Goal: Use online tool/utility: Utilize a website feature to perform a specific function

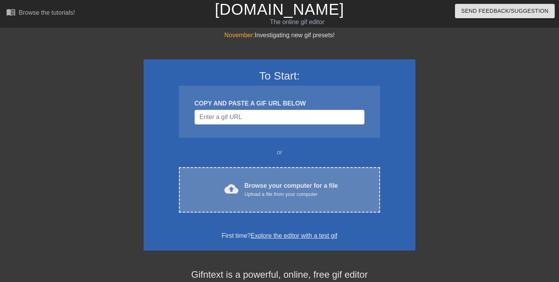
click at [260, 194] on div "Upload a file from your computer" at bounding box center [290, 194] width 93 height 8
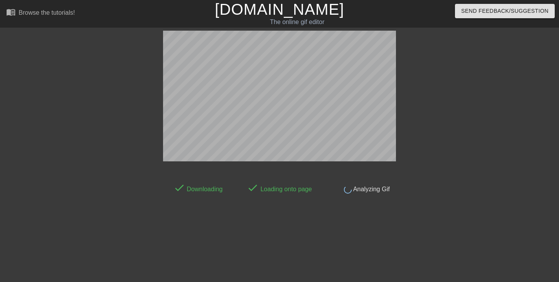
scroll to position [19, 0]
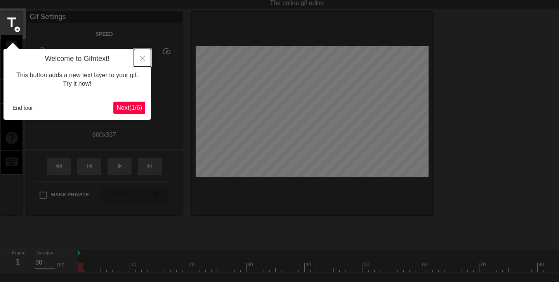
click at [140, 58] on icon "Close" at bounding box center [142, 57] width 5 height 5
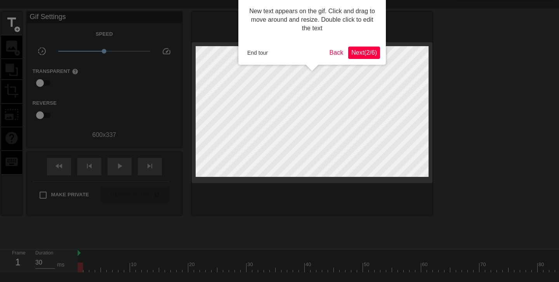
scroll to position [0, 0]
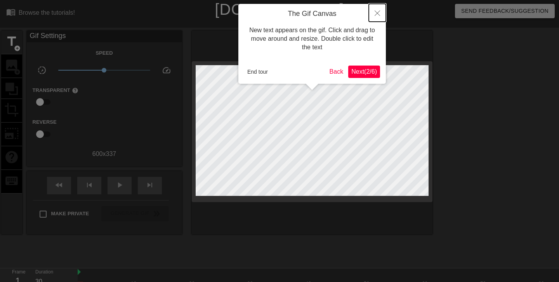
click at [373, 10] on button "Close" at bounding box center [377, 13] width 17 height 18
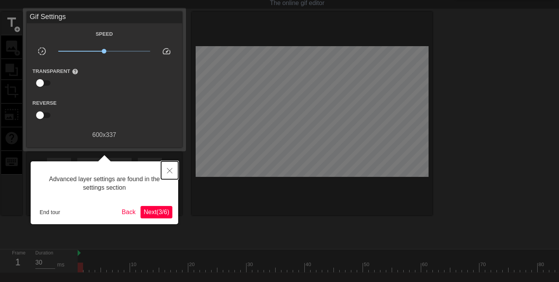
click at [167, 166] on button "Close" at bounding box center [169, 170] width 17 height 18
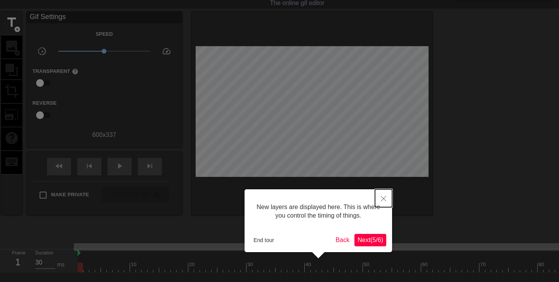
click at [382, 192] on button "Close" at bounding box center [383, 198] width 17 height 18
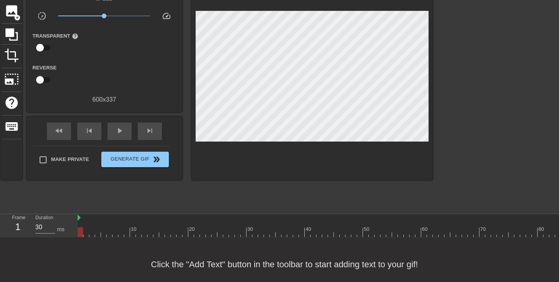
scroll to position [64, 0]
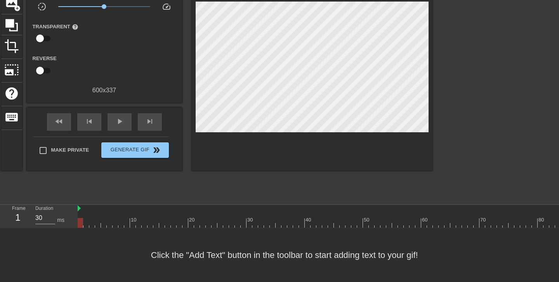
drag, startPoint x: 141, startPoint y: 212, endPoint x: 164, endPoint y: 212, distance: 22.9
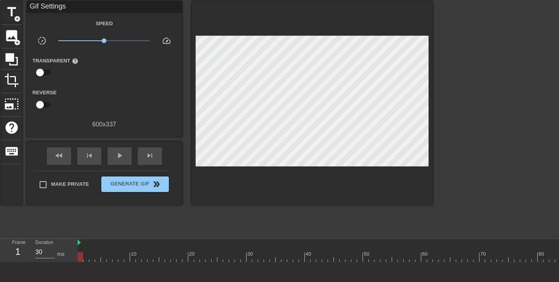
scroll to position [10, 0]
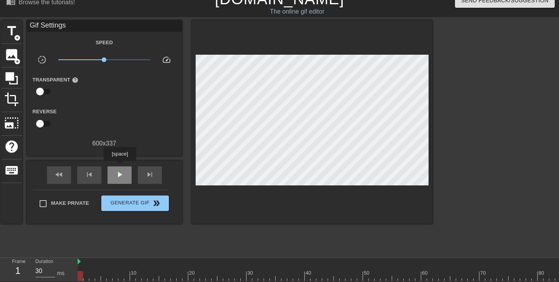
click at [121, 171] on span "play_arrow" at bounding box center [119, 174] width 9 height 9
click at [119, 173] on span "pause" at bounding box center [119, 174] width 9 height 9
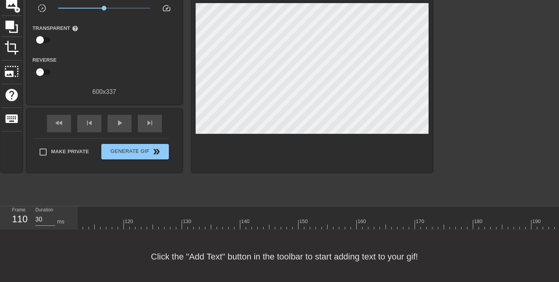
scroll to position [0, 692]
click at [120, 125] on span "play_arrow" at bounding box center [119, 122] width 9 height 9
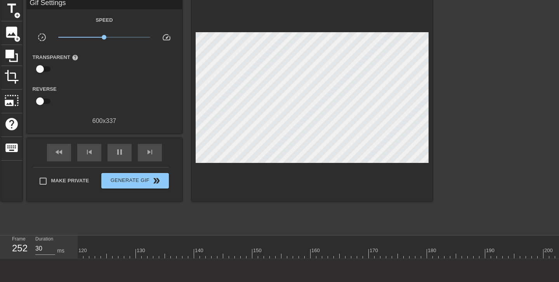
scroll to position [34, 0]
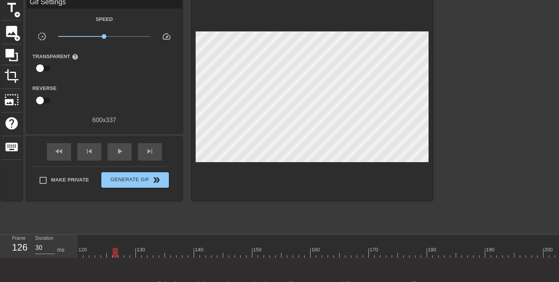
click at [117, 246] on div at bounding box center [115, 247] width 6 height 10
click at [185, 246] on div at bounding box center [183, 247] width 6 height 10
click at [201, 246] on div at bounding box center [200, 247] width 6 height 10
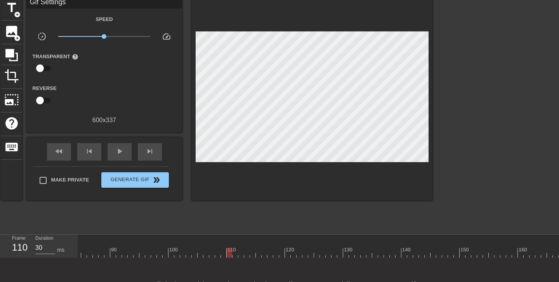
click at [374, 247] on div at bounding box center [374, 250] width 2 height 8
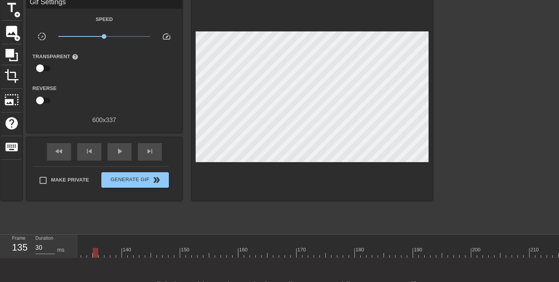
scroll to position [0, 980]
click at [313, 242] on div at bounding box center [311, 247] width 6 height 10
click at [280, 244] on div at bounding box center [282, 247] width 6 height 10
drag, startPoint x: 281, startPoint y: 249, endPoint x: 265, endPoint y: 243, distance: 16.9
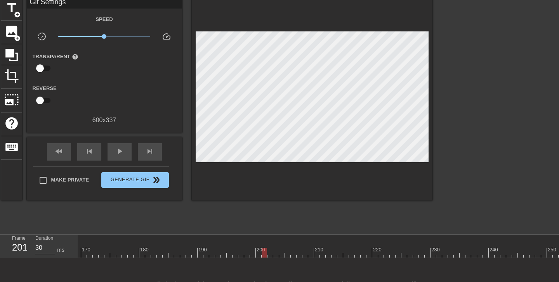
click at [266, 248] on div at bounding box center [263, 253] width 5 height 10
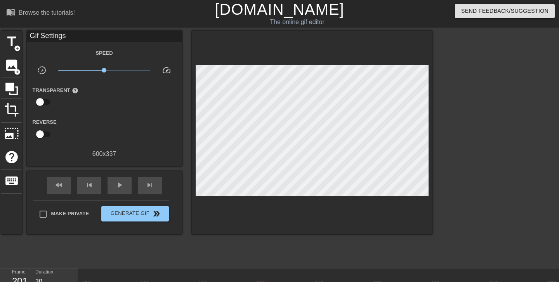
scroll to position [64, 0]
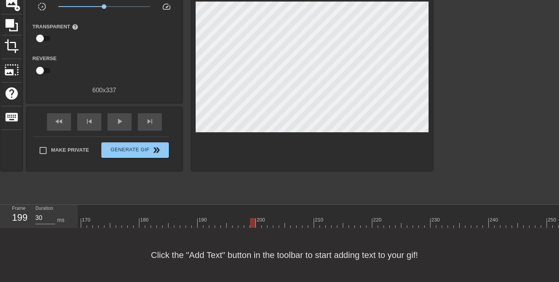
click at [250, 215] on div at bounding box center [253, 218] width 6 height 10
click at [288, 213] on div at bounding box center [288, 218] width 6 height 10
click at [118, 125] on span "play_arrow" at bounding box center [119, 121] width 9 height 9
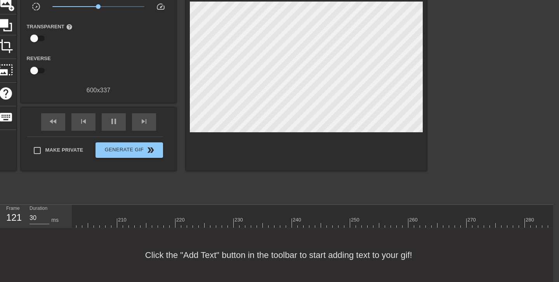
scroll to position [0, 1168]
click at [109, 121] on span "pause" at bounding box center [113, 121] width 9 height 9
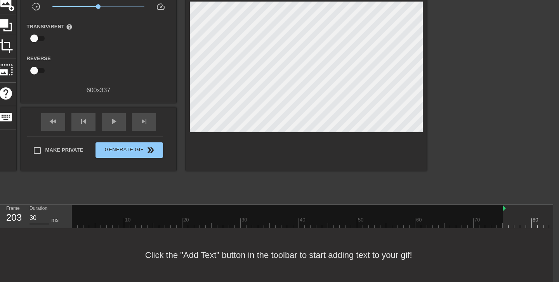
drag, startPoint x: 73, startPoint y: 208, endPoint x: 507, endPoint y: 207, distance: 433.7
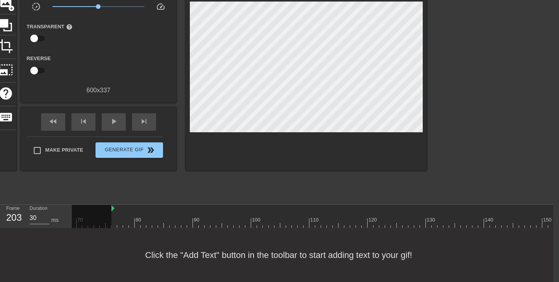
scroll to position [0, 362]
click at [147, 213] on div at bounding box center [149, 218] width 6 height 10
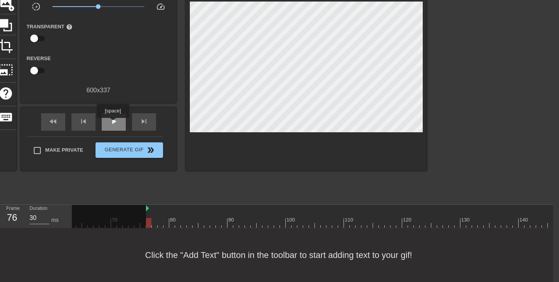
click at [114, 123] on span "play_arrow" at bounding box center [113, 121] width 9 height 9
click at [114, 123] on span "pause" at bounding box center [113, 121] width 9 height 9
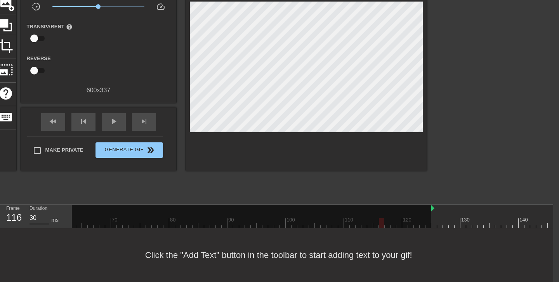
drag, startPoint x: 147, startPoint y: 209, endPoint x: 433, endPoint y: 213, distance: 285.5
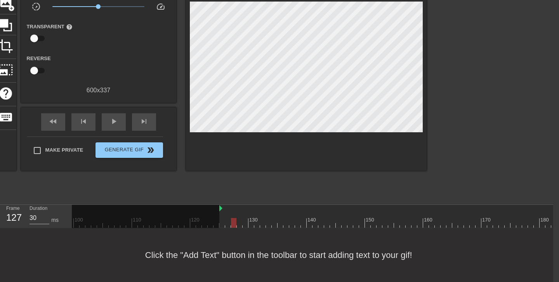
scroll to position [0, 783]
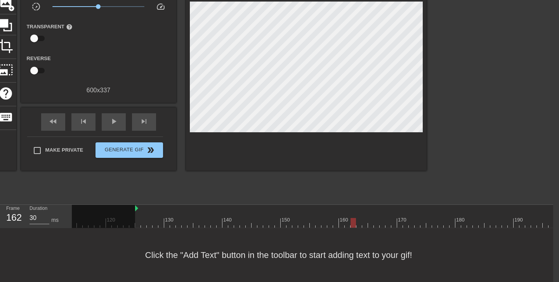
scroll to position [0, 612]
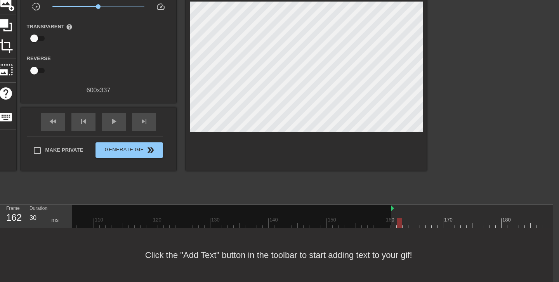
drag, startPoint x: 183, startPoint y: 208, endPoint x: 392, endPoint y: 212, distance: 209.5
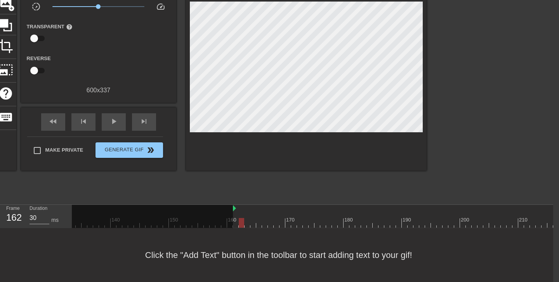
scroll to position [0, 816]
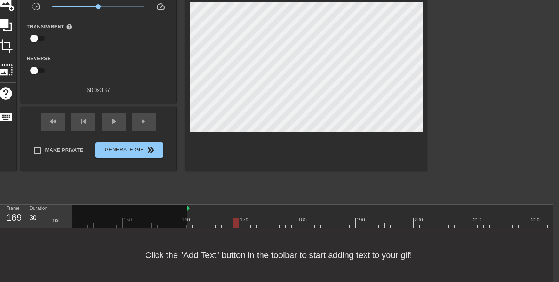
click at [347, 216] on div at bounding box center [347, 218] width 6 height 10
drag, startPoint x: 347, startPoint y: 222, endPoint x: 425, endPoint y: 225, distance: 78.0
click at [425, 225] on div at bounding box center [427, 223] width 5 height 10
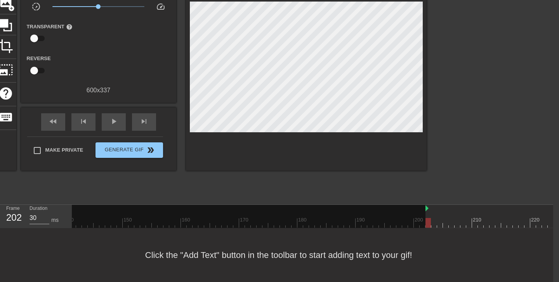
drag, startPoint x: 188, startPoint y: 208, endPoint x: 424, endPoint y: 210, distance: 235.8
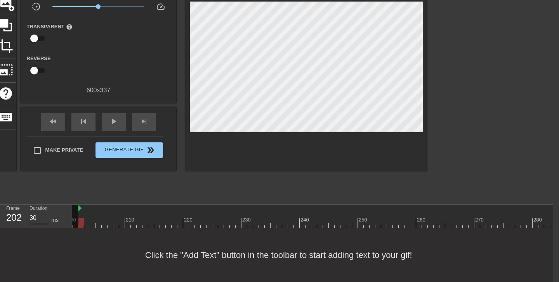
scroll to position [0, 1170]
click at [110, 121] on span "play_arrow" at bounding box center [113, 121] width 9 height 9
click at [118, 121] on div "pause" at bounding box center [114, 121] width 24 height 17
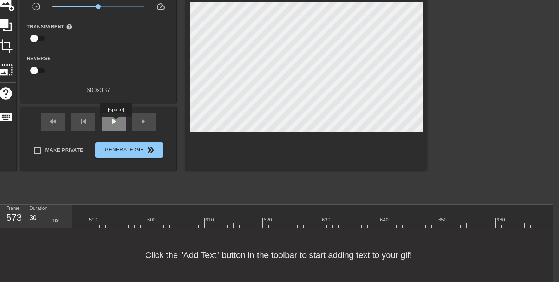
click at [117, 122] on span "play_arrow" at bounding box center [113, 121] width 9 height 9
click at [117, 122] on span "pause" at bounding box center [113, 121] width 9 height 9
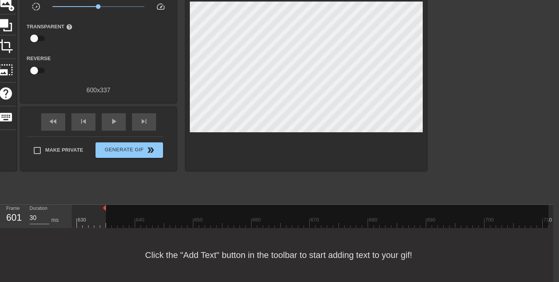
drag, startPoint x: 547, startPoint y: 208, endPoint x: 102, endPoint y: 218, distance: 445.0
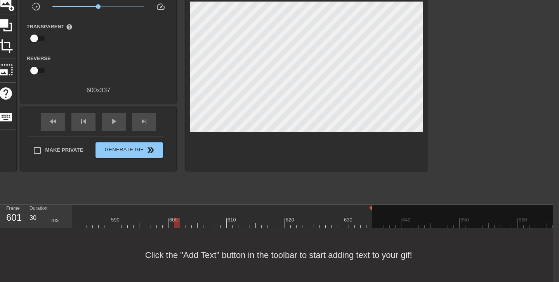
scroll to position [0, 3387]
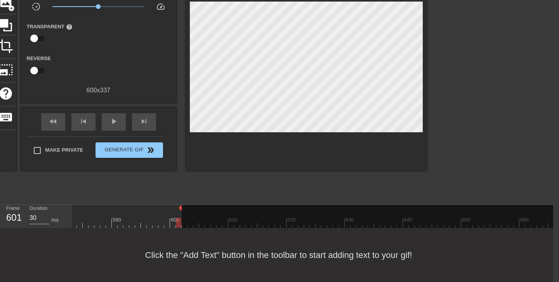
drag, startPoint x: 372, startPoint y: 206, endPoint x: 179, endPoint y: 212, distance: 192.5
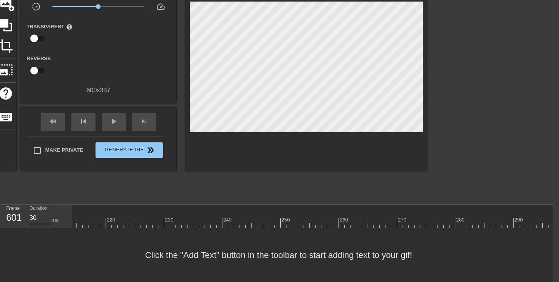
scroll to position [0, 1398]
click at [113, 121] on span "play_arrow" at bounding box center [113, 121] width 9 height 9
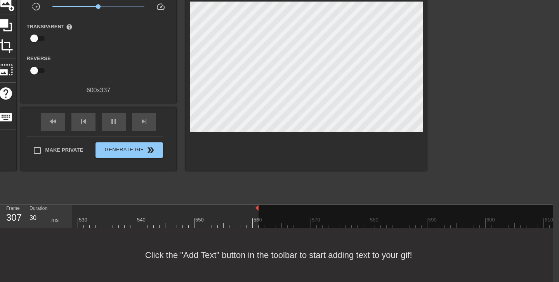
drag, startPoint x: 495, startPoint y: 206, endPoint x: 257, endPoint y: 209, distance: 238.2
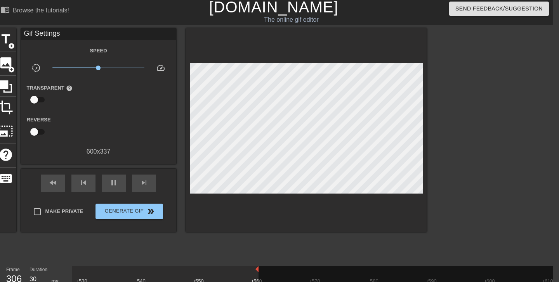
scroll to position [0, 6]
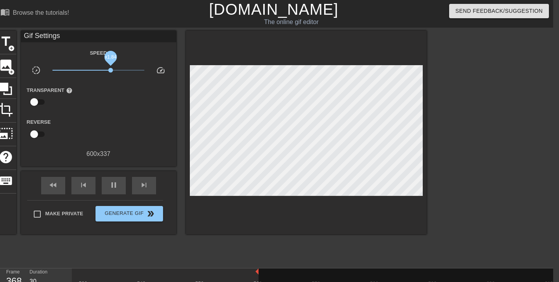
drag, startPoint x: 98, startPoint y: 70, endPoint x: 111, endPoint y: 70, distance: 12.4
click at [111, 70] on span "x1.84" at bounding box center [110, 70] width 5 height 5
drag, startPoint x: 110, startPoint y: 71, endPoint x: 106, endPoint y: 71, distance: 4.3
click at [106, 71] on span "x1.43" at bounding box center [105, 70] width 5 height 5
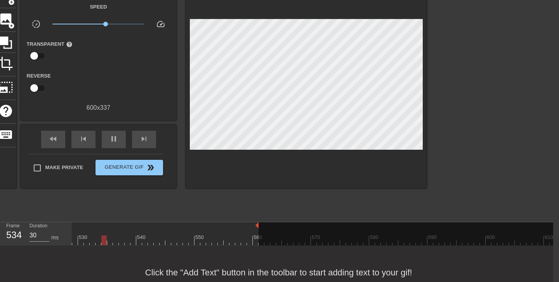
scroll to position [45, 6]
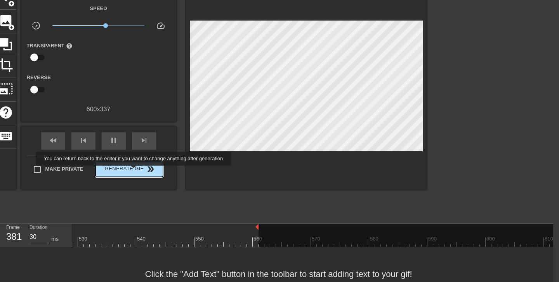
click at [138, 171] on span "Generate Gif double_arrow" at bounding box center [129, 168] width 61 height 9
